Goal: Task Accomplishment & Management: Use online tool/utility

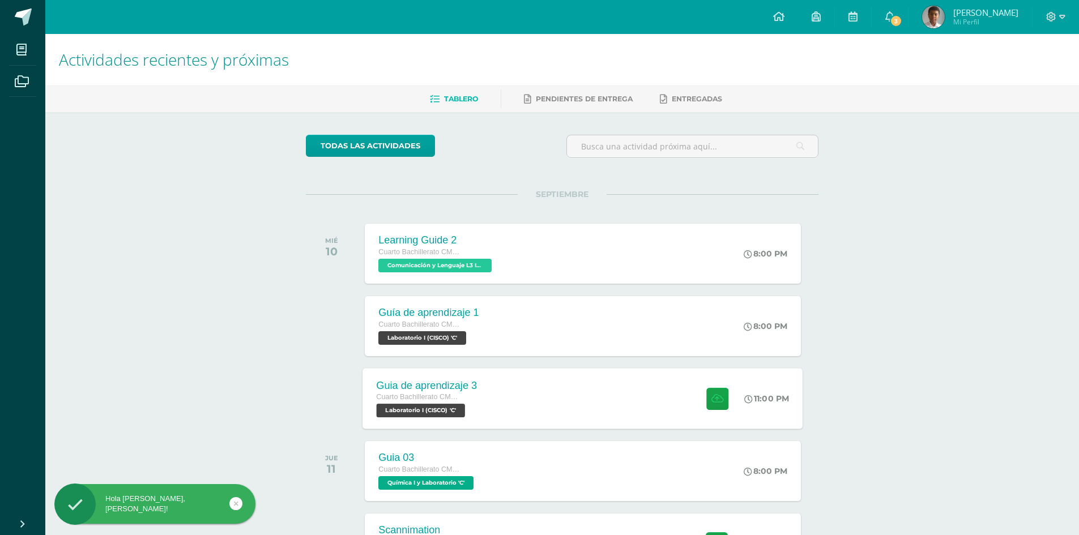
click at [522, 389] on div "Guia de aprendizaje 3 Cuarto Bachillerato CMP Bachillerato en CCLL con Orientac…" at bounding box center [583, 398] width 440 height 61
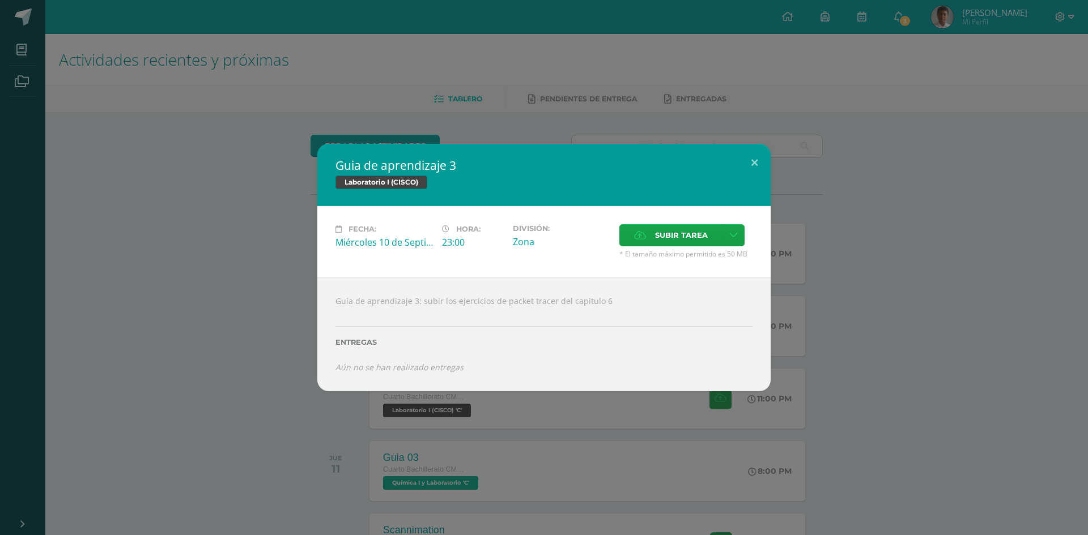
click at [249, 215] on div "Guia de aprendizaje 3 Laboratorio I (CISCO) Fecha: [DATE] Hora: 23:00 División:…" at bounding box center [544, 268] width 1079 height 248
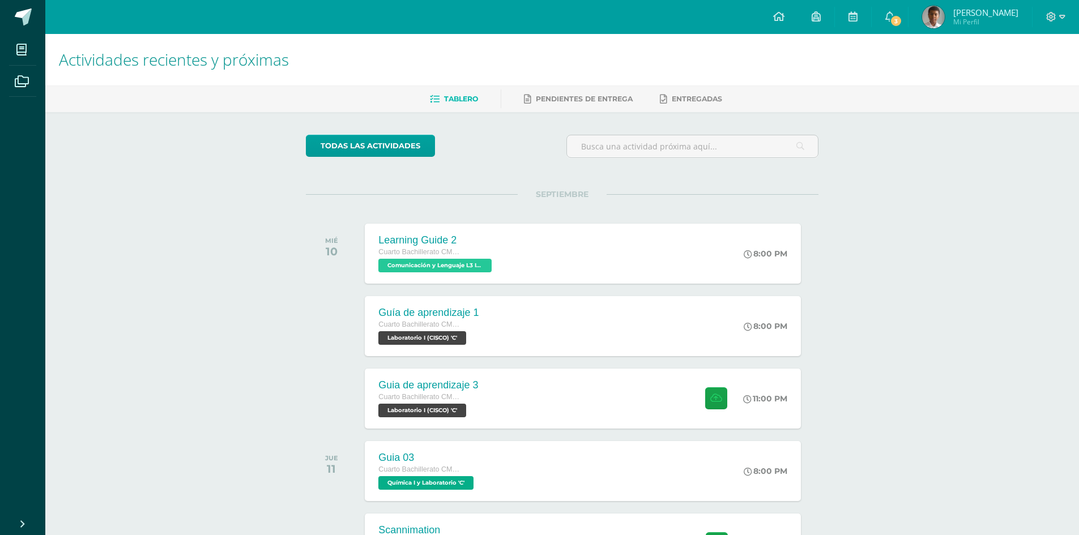
click at [454, 321] on span "Cuarto Bachillerato CMP Bachillerato en CCLL con Orientación en Computación" at bounding box center [420, 325] width 85 height 8
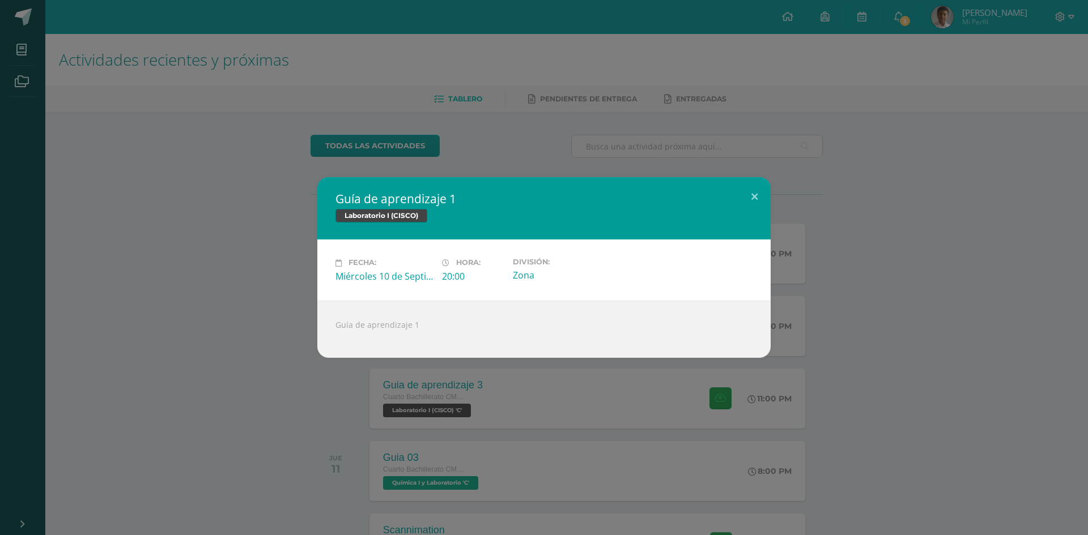
click at [236, 211] on div "Guía de aprendizaje 1 Laboratorio I (CISCO) Fecha: [DATE] Hora: 20:00 División:" at bounding box center [544, 267] width 1079 height 180
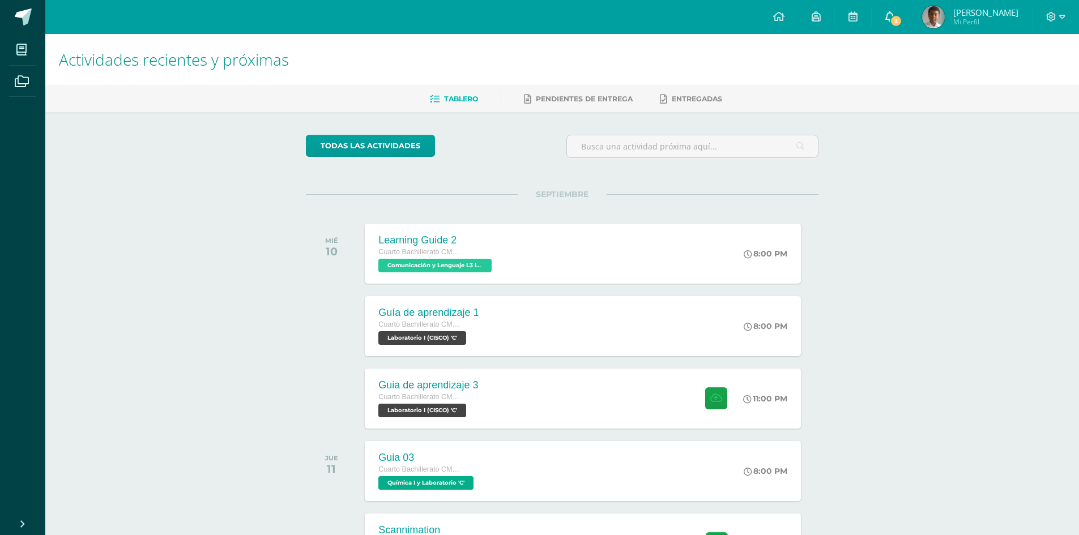
click at [903, 19] on span "3" at bounding box center [896, 21] width 12 height 12
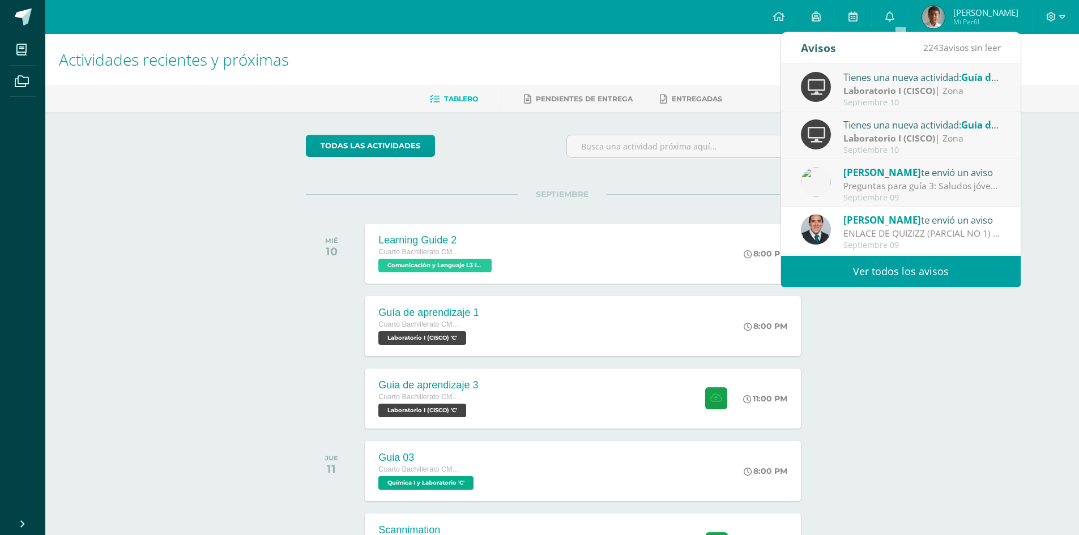
click at [1050, 172] on div "Actividades recientes y próximas Tablero Pendientes de entrega Entregadas todas…" at bounding box center [562, 376] width 1034 height 684
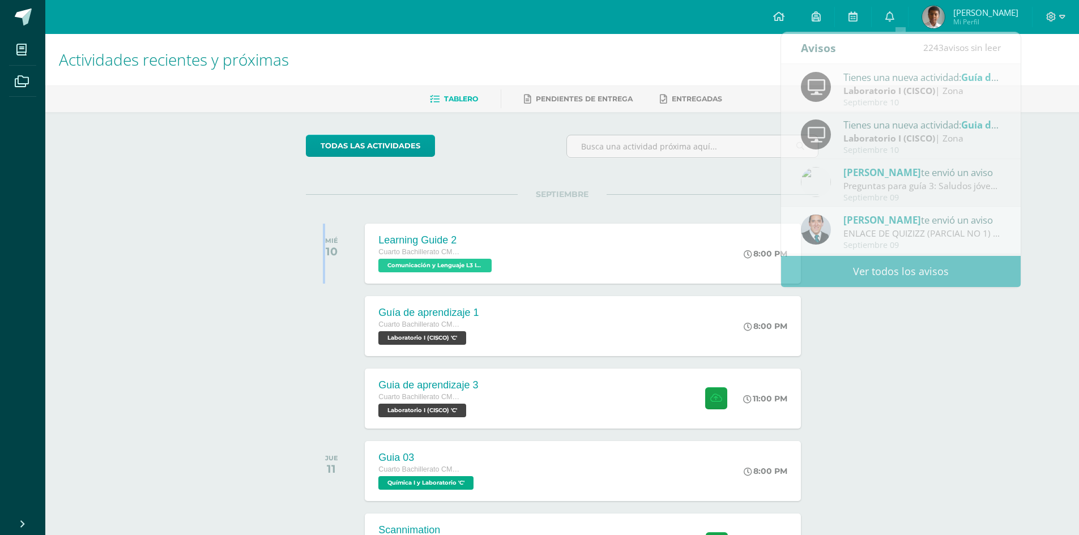
drag, startPoint x: 1050, startPoint y: 172, endPoint x: 537, endPoint y: 1, distance: 540.7
click at [1049, 169] on div "Actividades recientes y próximas Tablero Pendientes de entrega Entregadas todas…" at bounding box center [562, 376] width 1034 height 684
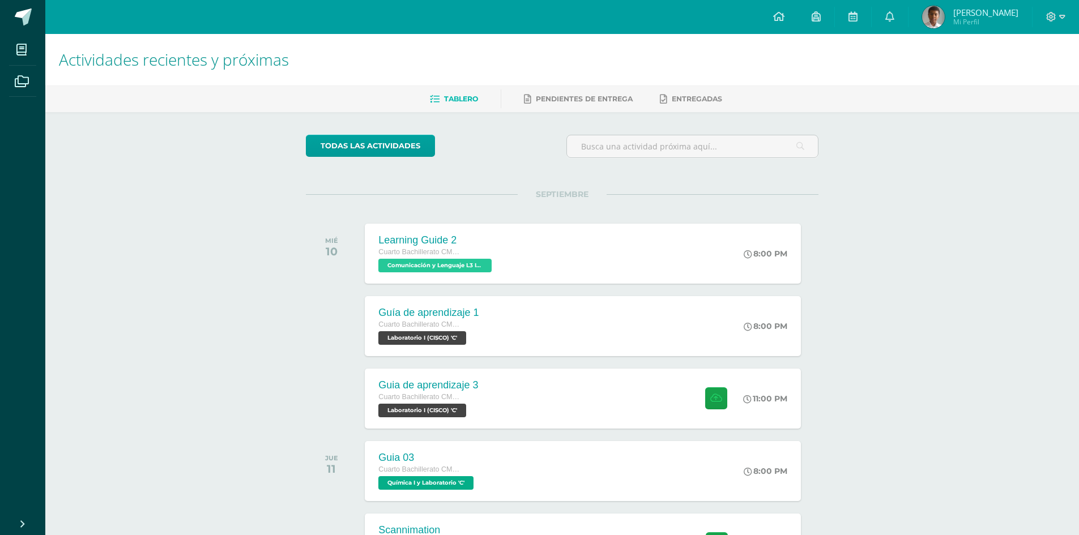
click at [911, 233] on div "Actividades recientes y próximas Tablero Pendientes de entrega Entregadas todas…" at bounding box center [562, 376] width 1034 height 684
click at [538, 423] on div "Guia de aprendizaje 3 Cuarto Bachillerato CMP Bachillerato en CCLL con Orientac…" at bounding box center [583, 398] width 440 height 61
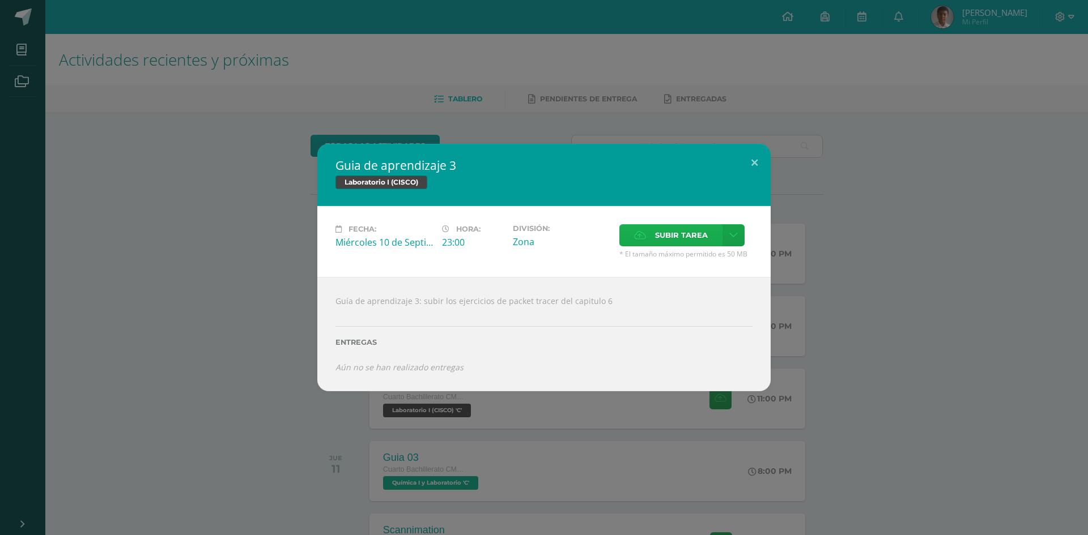
click at [683, 237] on span "Subir tarea" at bounding box center [681, 235] width 53 height 21
click at [0, 0] on input "Subir tarea" at bounding box center [0, 0] width 0 height 0
click at [625, 228] on label "Subir tarea" at bounding box center [670, 235] width 103 height 22
click at [0, 0] on input "Subir tarea" at bounding box center [0, 0] width 0 height 0
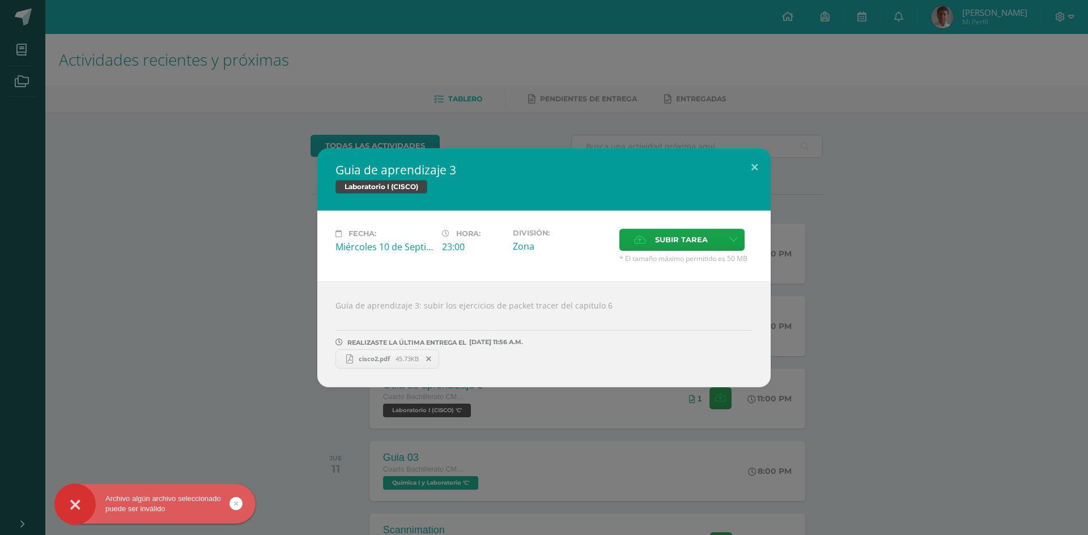
click at [372, 362] on span "cisco2.pdf" at bounding box center [374, 359] width 42 height 8
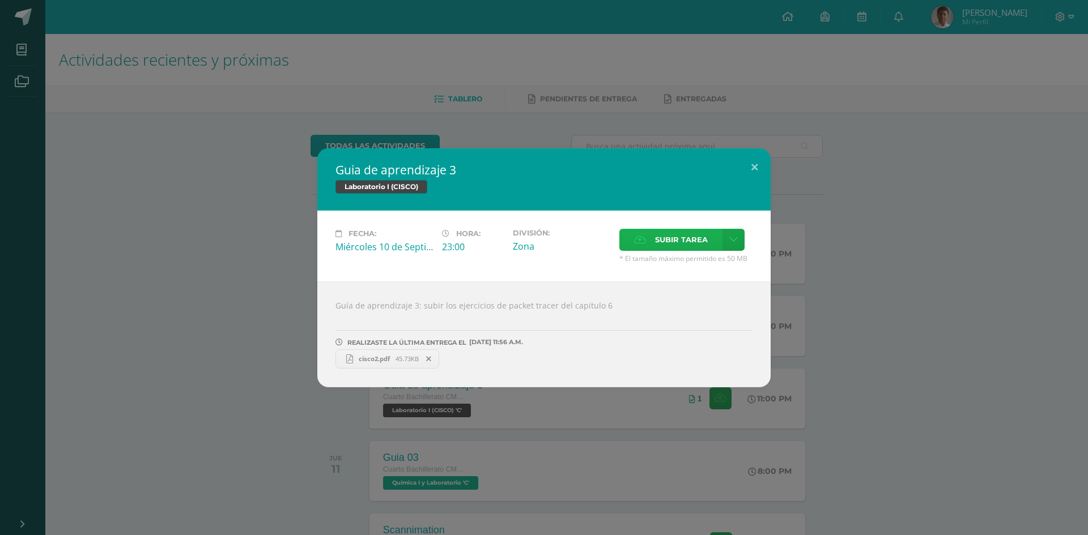
click at [658, 245] on span "Subir tarea" at bounding box center [681, 239] width 53 height 21
click at [0, 0] on input "Subir tarea" at bounding box center [0, 0] width 0 height 0
click at [637, 244] on icon at bounding box center [640, 239] width 12 height 7
click at [0, 0] on input "Subir tarea" at bounding box center [0, 0] width 0 height 0
click at [633, 245] on label "Subir tarea" at bounding box center [670, 240] width 103 height 22
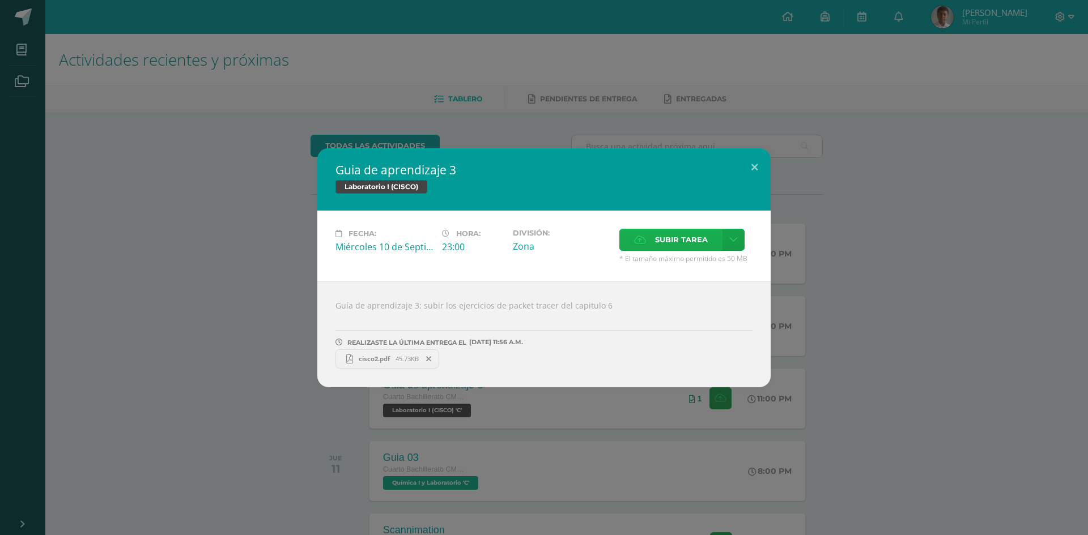
click at [0, 0] on input "Subir tarea" at bounding box center [0, 0] width 0 height 0
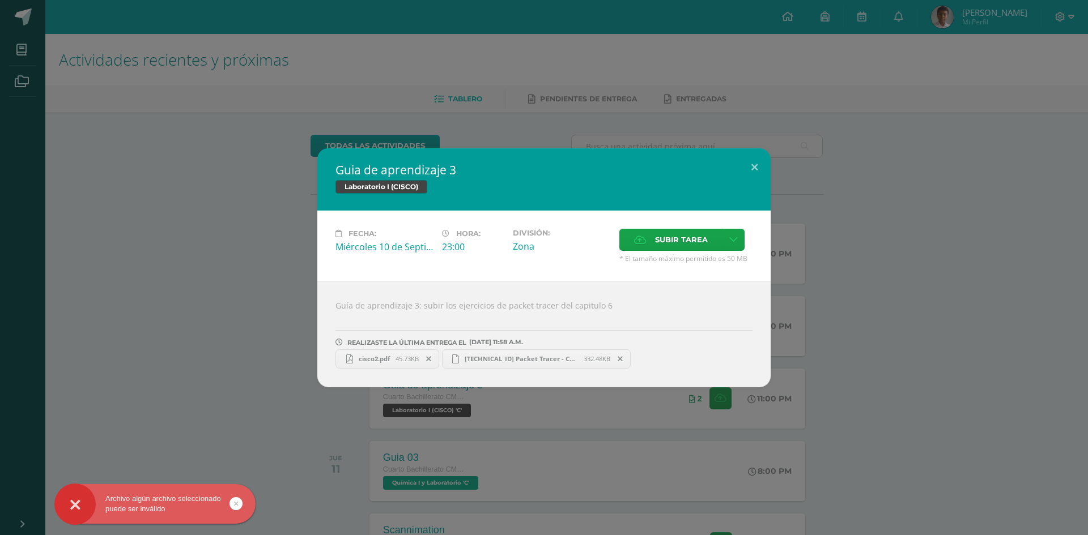
click at [513, 360] on span "[TECHNICAL_ID] Packet Tracer - Connect to a Wireless Network.pka" at bounding box center [521, 359] width 125 height 8
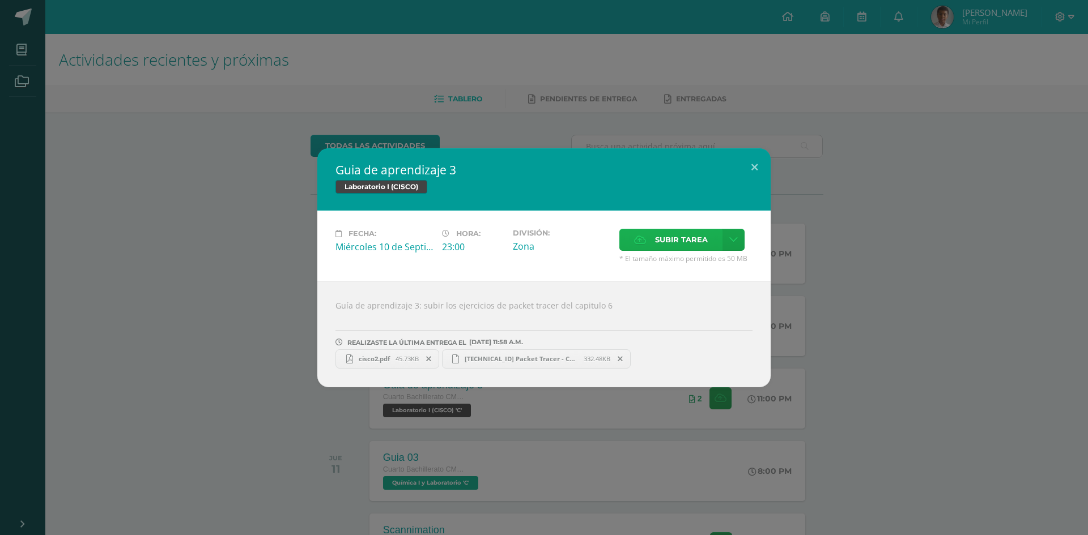
click at [655, 240] on span "Subir tarea" at bounding box center [681, 239] width 53 height 21
click at [0, 0] on input "Subir tarea" at bounding box center [0, 0] width 0 height 0
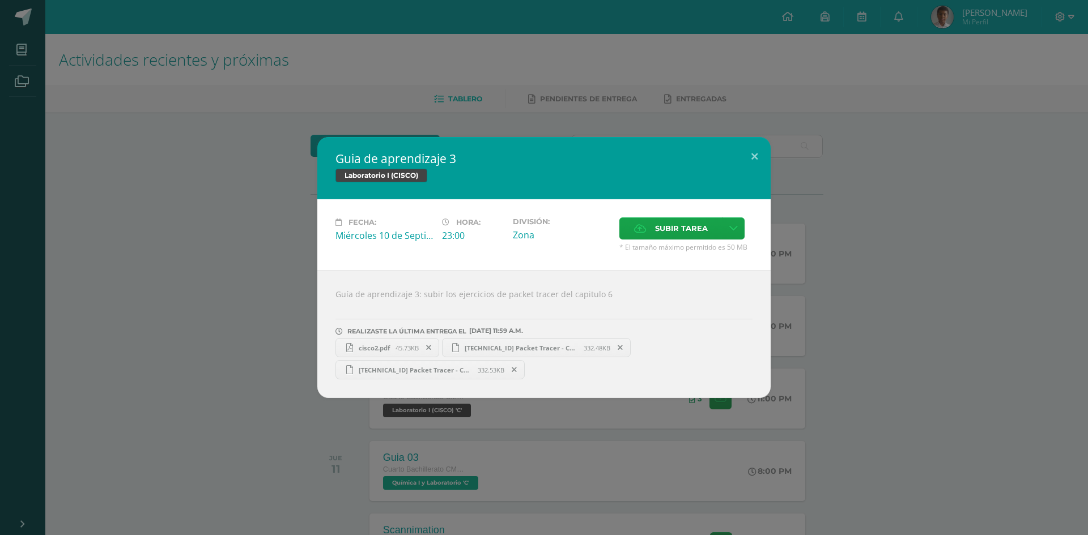
click at [410, 371] on span "[TECHNICAL_ID] Packet Tracer - Connect to a Wireless Network 1.pka" at bounding box center [415, 370] width 125 height 8
click at [1046, 206] on div "Guia de aprendizaje 3 Laboratorio I (CISCO) Fecha: [DATE] Hora: 23:00 División:…" at bounding box center [544, 267] width 1079 height 261
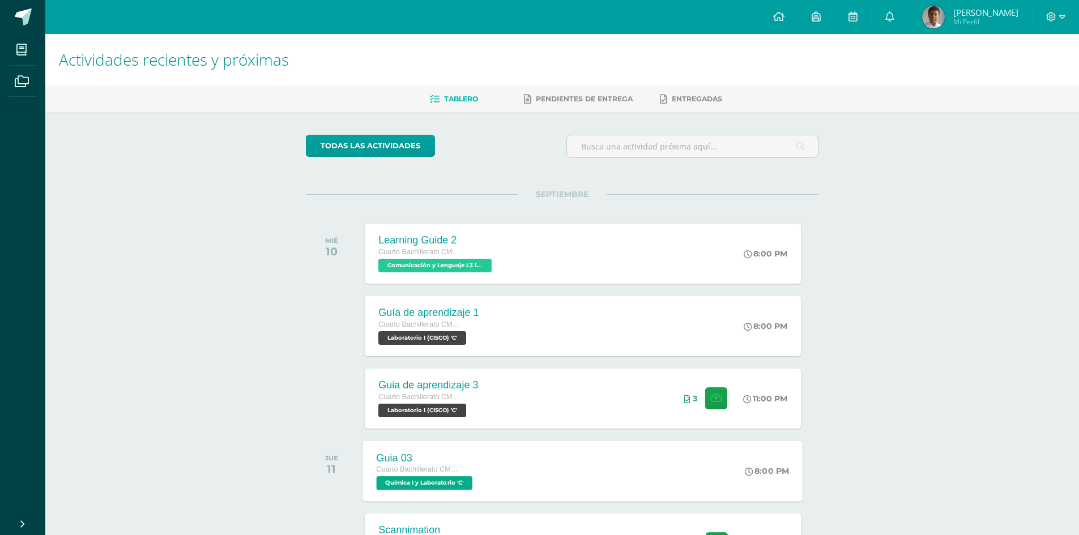
click at [627, 445] on div "Guia 03 Cuarto Bachillerato CMP Bachillerato en CCLL con Orientación en Computa…" at bounding box center [583, 471] width 440 height 61
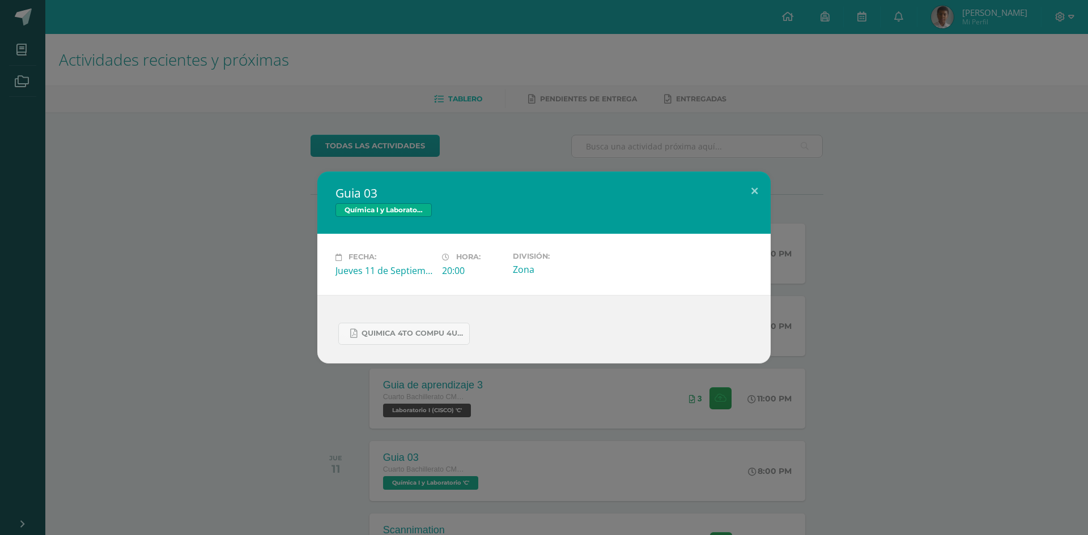
drag, startPoint x: 867, startPoint y: 497, endPoint x: 845, endPoint y: 450, distance: 52.2
click at [874, 492] on div "Guia 03 Química I y Laboratorio Fecha: [DATE] Hora: 20:00 División: Zona" at bounding box center [544, 267] width 1088 height 535
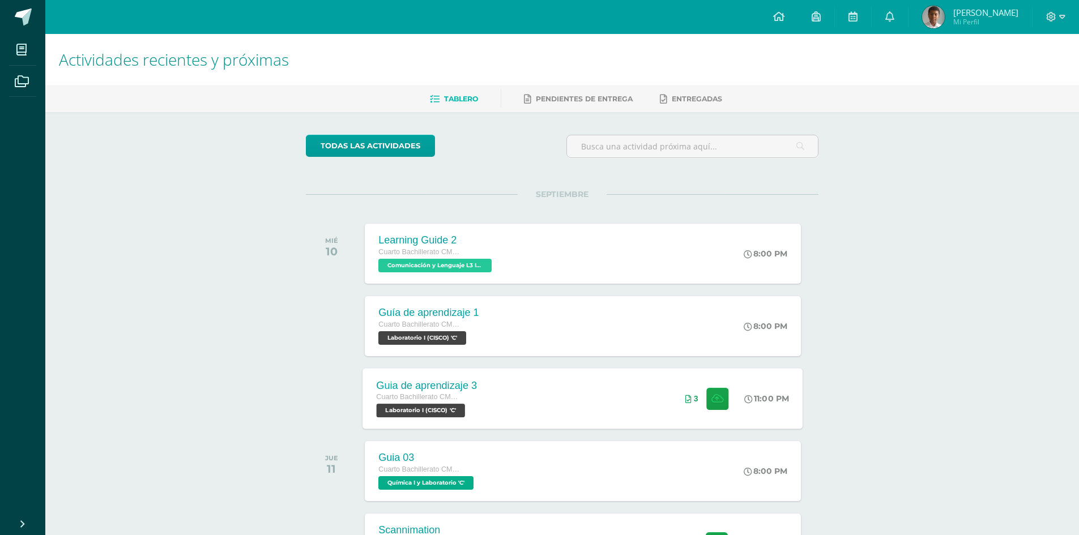
click at [607, 399] on div "Guia de aprendizaje 3 Cuarto Bachillerato CMP Bachillerato en CCLL con Orientac…" at bounding box center [583, 398] width 440 height 61
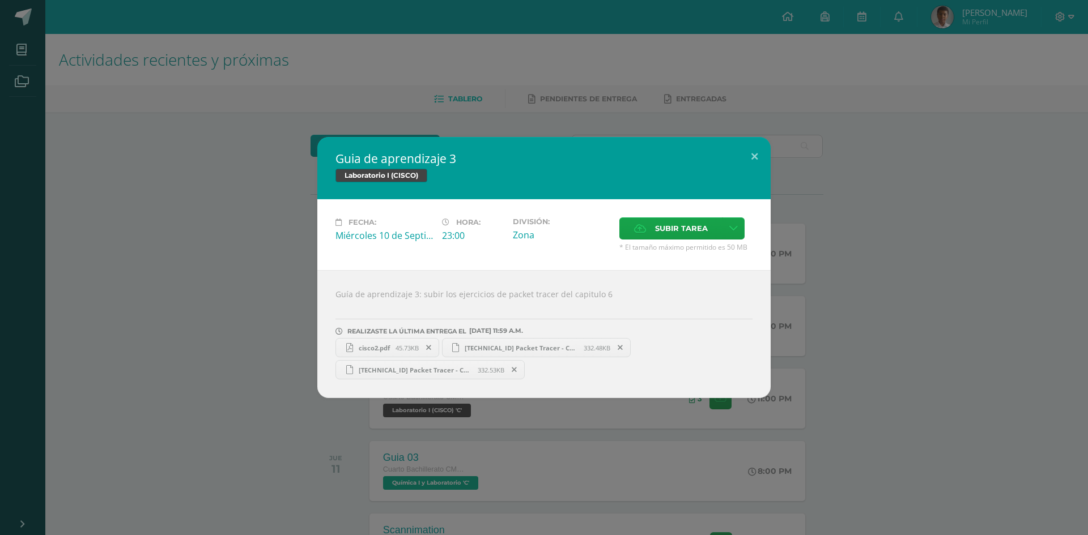
click at [513, 369] on icon at bounding box center [514, 370] width 5 height 8
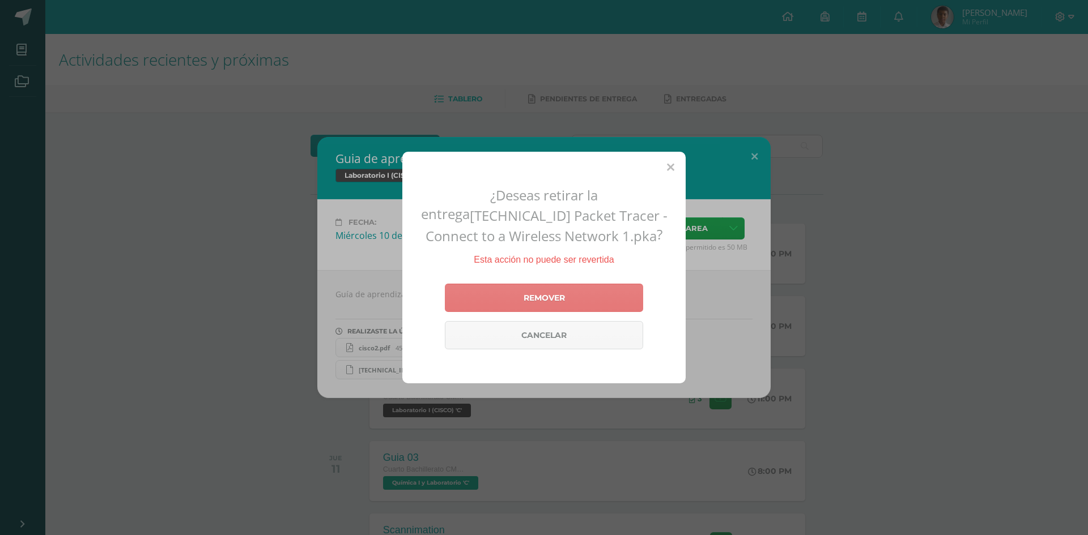
click at [546, 309] on link "Remover" at bounding box center [544, 298] width 198 height 28
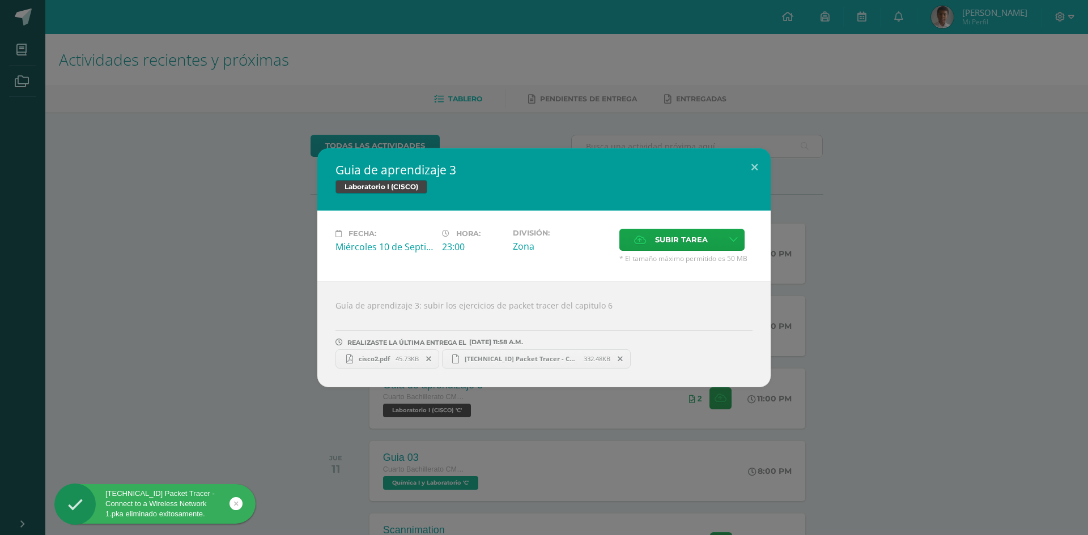
click at [858, 97] on div "Guia de aprendizaje 3 Laboratorio I (CISCO) Fecha: [DATE] Hora: 23:00 División:…" at bounding box center [544, 267] width 1088 height 535
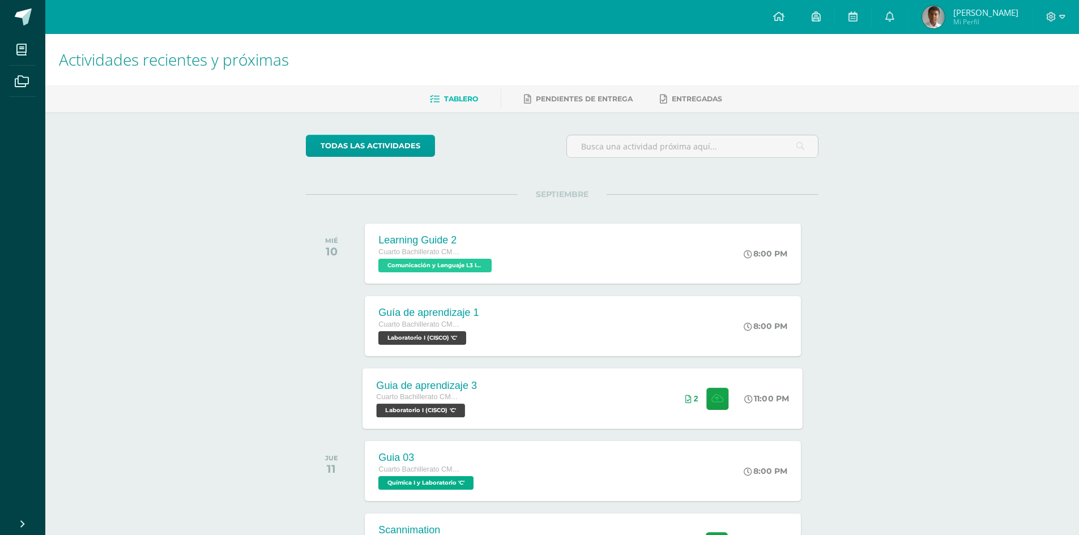
click at [507, 400] on div "Guia de aprendizaje 3 Cuarto Bachillerato CMP Bachillerato en CCLL con Orientac…" at bounding box center [583, 398] width 440 height 61
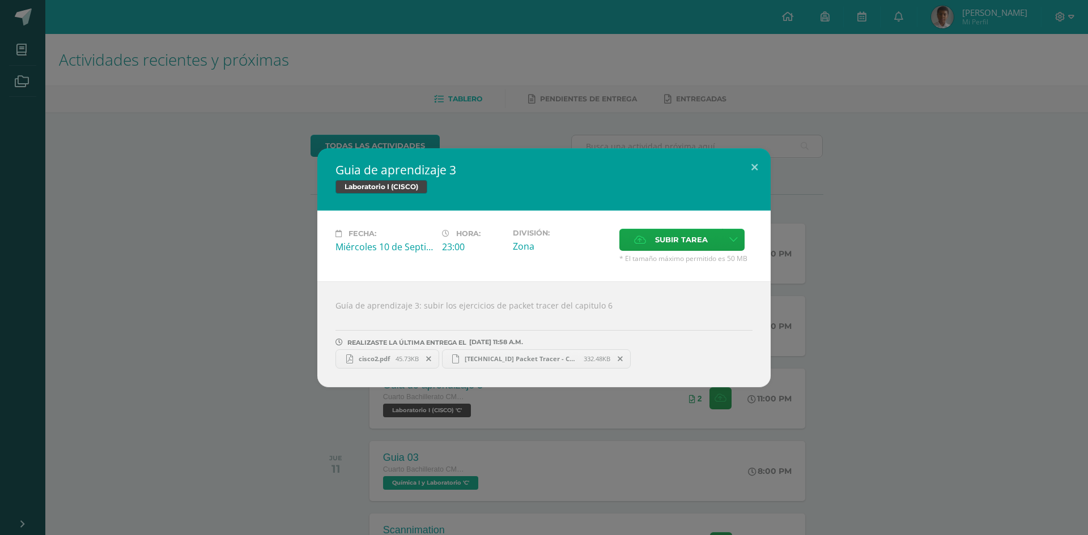
drag, startPoint x: 956, startPoint y: 351, endPoint x: 957, endPoint y: 343, distance: 8.1
click at [956, 350] on div "Guia de aprendizaje 3 Laboratorio I (CISCO) Fecha: [DATE] Hora: 23:00 División:…" at bounding box center [544, 267] width 1079 height 239
